Goal: Information Seeking & Learning: Understand process/instructions

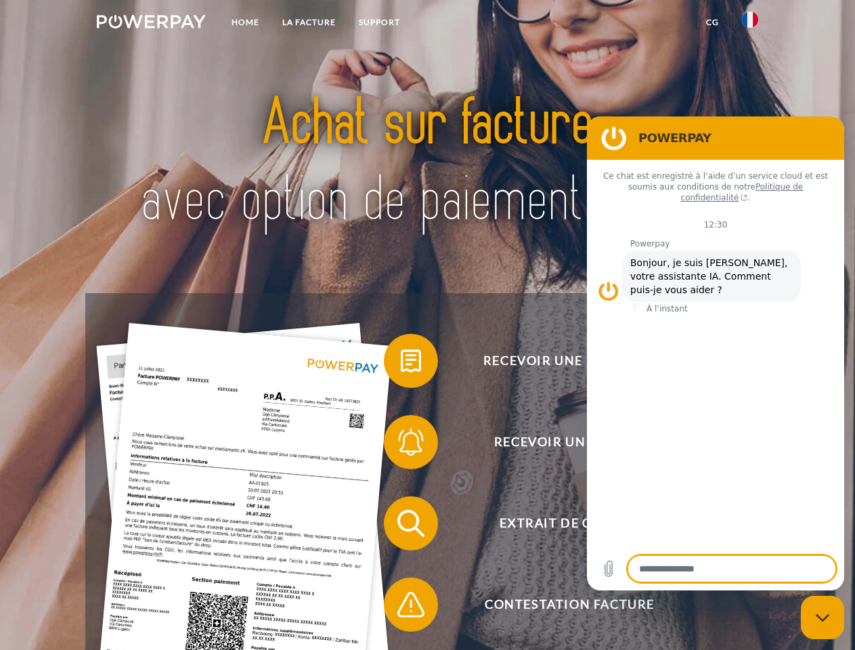
click at [151, 24] on img at bounding box center [151, 22] width 109 height 14
click at [750, 24] on img at bounding box center [750, 20] width 16 height 16
click at [712, 22] on link "CG" at bounding box center [712, 22] width 36 height 24
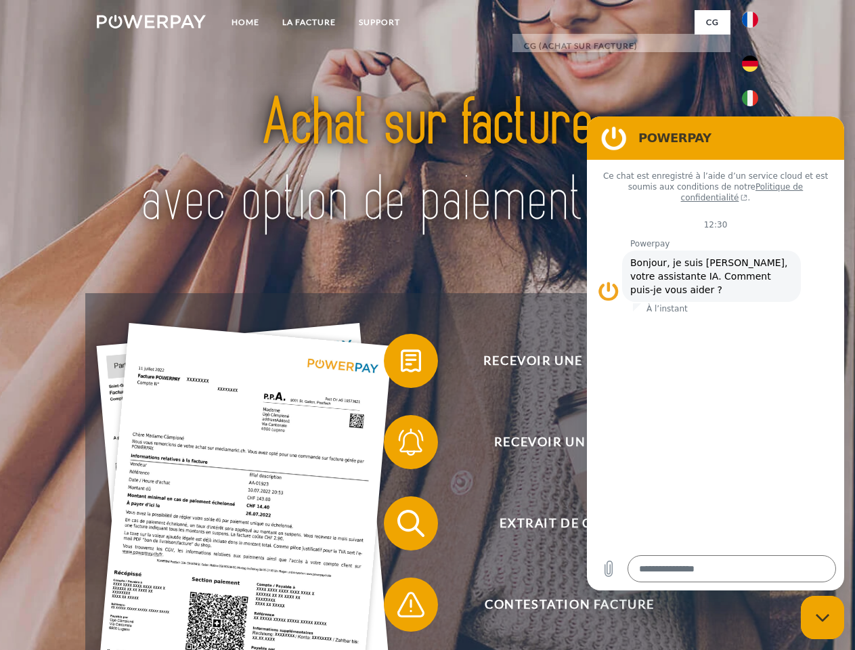
click at [401, 363] on span at bounding box center [391, 361] width 68 height 68
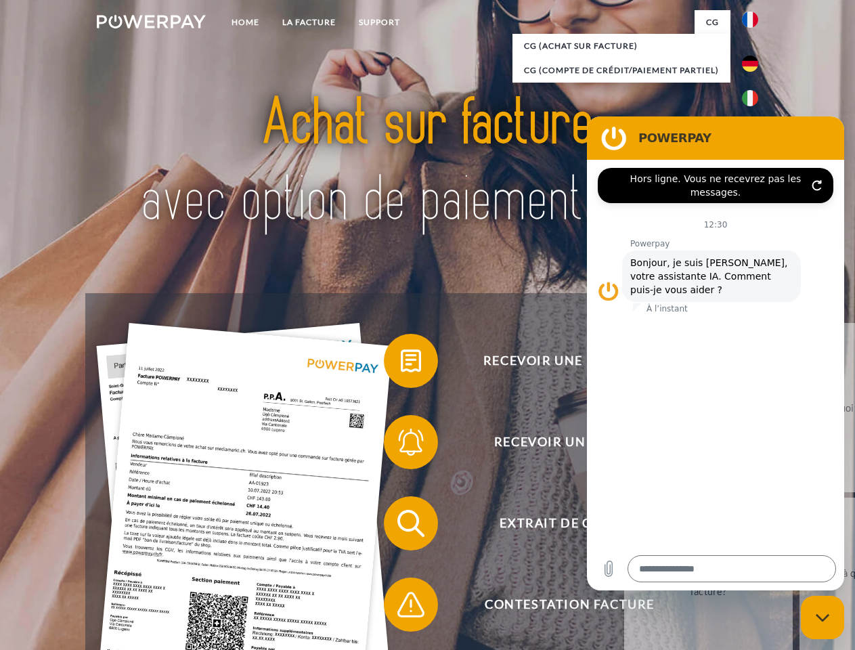
click at [401, 445] on span at bounding box center [391, 442] width 68 height 68
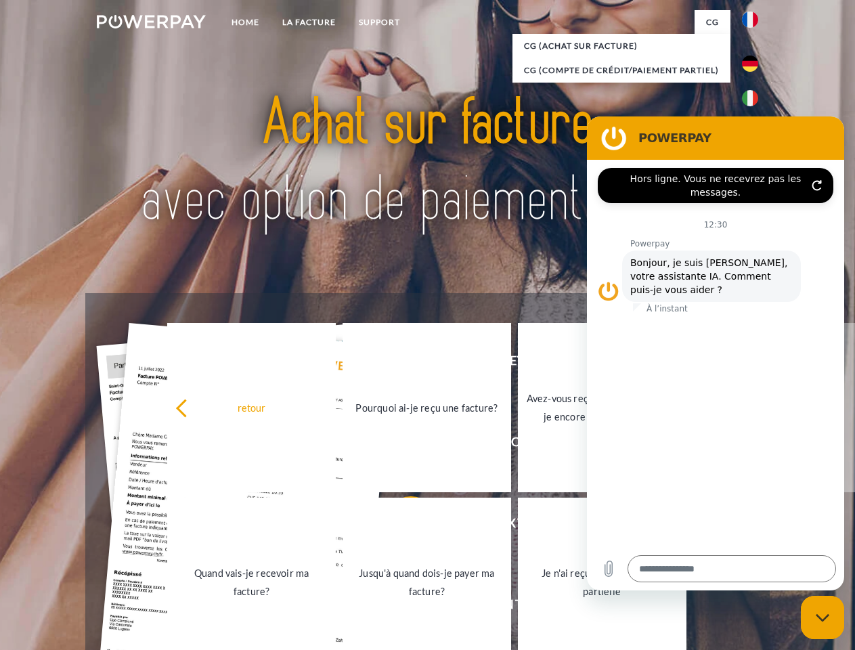
click at [401, 526] on link "Jusqu'à quand dois-je payer ma facture?" at bounding box center [426, 581] width 168 height 169
click at [401, 607] on span at bounding box center [391, 604] width 68 height 68
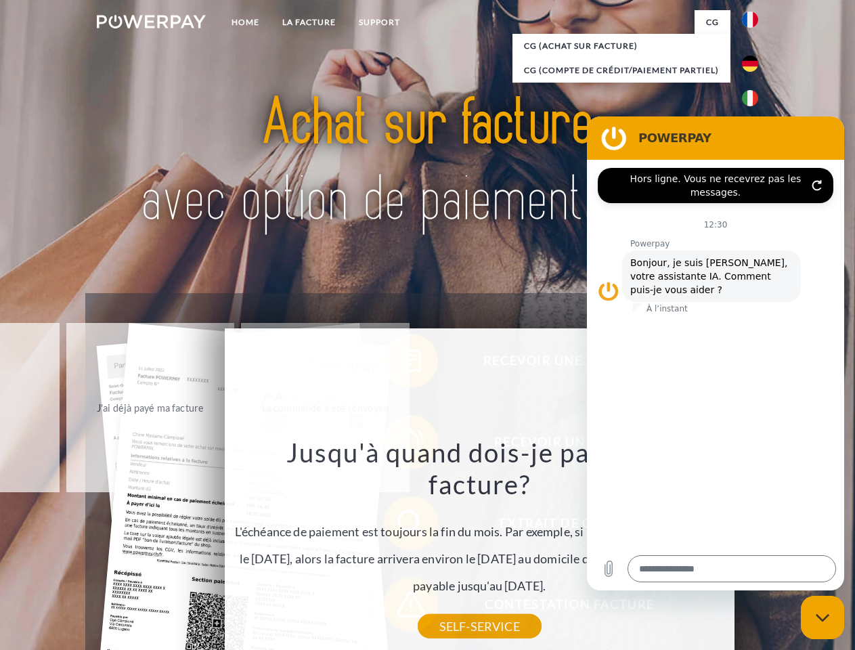
click at [822, 617] on icon "Fermer la fenêtre de messagerie" at bounding box center [822, 617] width 14 height 9
type textarea "*"
